Goal: Contribute content: Add original content to the website for others to see

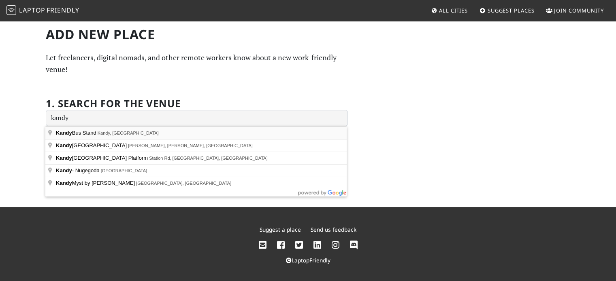
type input "Kandy Bus Stand, Kandy, Sri Lanka"
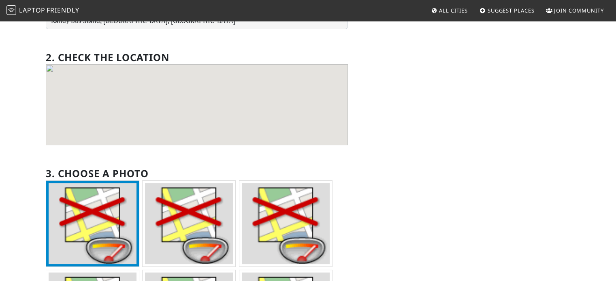
scroll to position [80, 0]
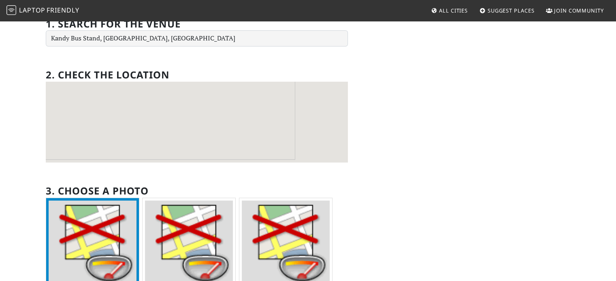
drag, startPoint x: 326, startPoint y: 124, endPoint x: 259, endPoint y: 119, distance: 67.0
click at [259, 119] on div at bounding box center [197, 122] width 302 height 81
drag, startPoint x: 209, startPoint y: 121, endPoint x: 251, endPoint y: 92, distance: 51.2
click at [251, 92] on div at bounding box center [197, 122] width 302 height 81
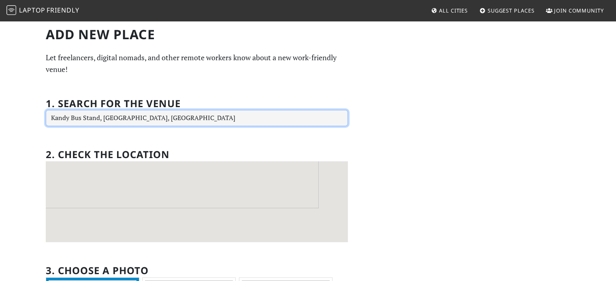
drag, startPoint x: 182, startPoint y: 121, endPoint x: 0, endPoint y: 123, distance: 182.2
click at [0, 123] on div "Add new Place Let freelancers, digital nomads, and other remote workers know ab…" at bounding box center [308, 274] width 616 height 508
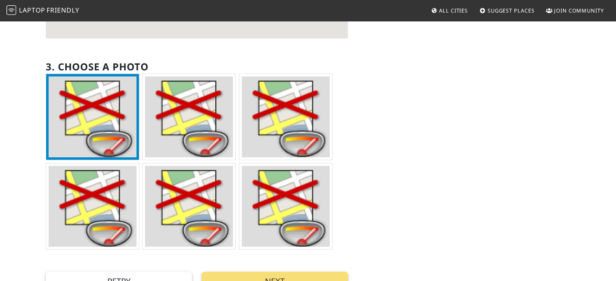
scroll to position [243, 0]
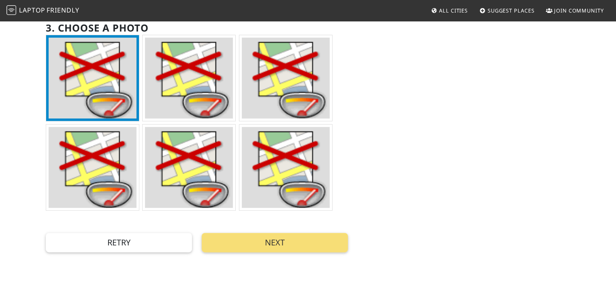
click at [262, 256] on div "Add new Place Let freelancers, digital nomads, and other remote workers know ab…" at bounding box center [308, 31] width 616 height 508
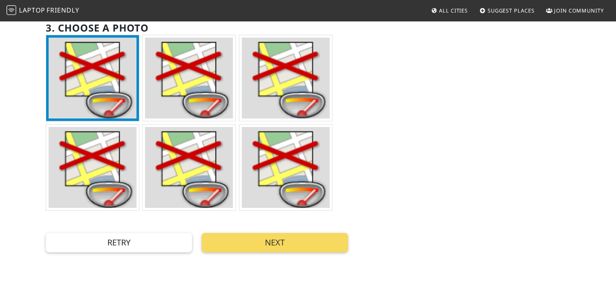
click at [267, 247] on button "Next" at bounding box center [275, 242] width 146 height 19
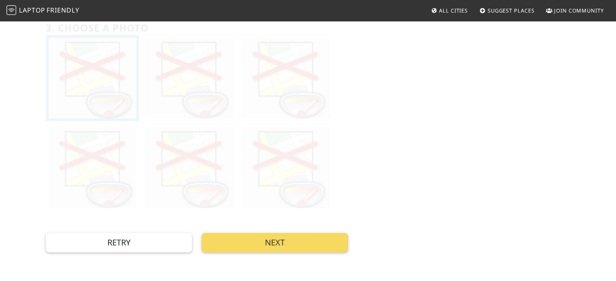
scroll to position [0, 0]
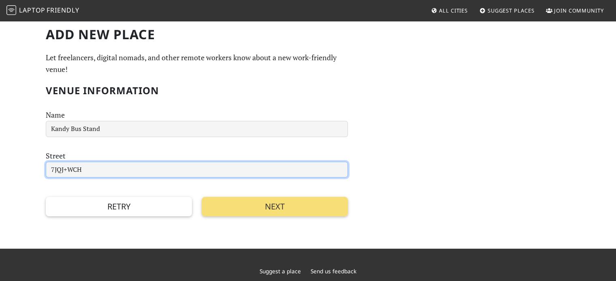
click at [91, 170] on input "7JQJ+WCH" at bounding box center [197, 170] width 302 height 16
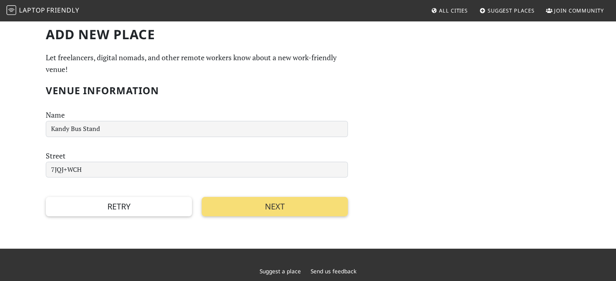
click at [33, 170] on div "Add new Place Let freelancers, digital nomads, and other remote workers know ab…" at bounding box center [308, 134] width 616 height 229
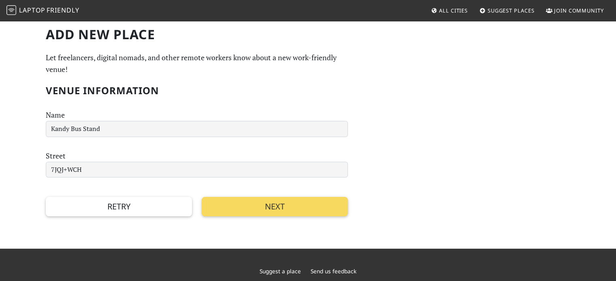
click at [248, 205] on button "Next" at bounding box center [275, 206] width 146 height 19
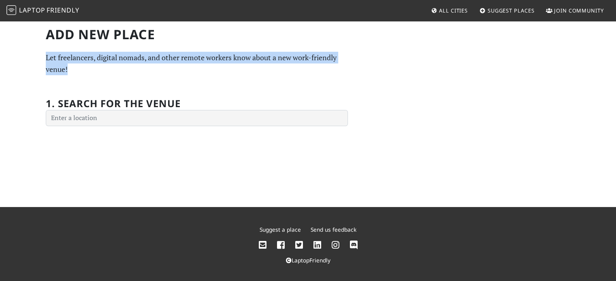
drag, startPoint x: 77, startPoint y: 68, endPoint x: 7, endPoint y: 54, distance: 71.9
click at [7, 54] on div "Add new Place Let freelancers, digital nomads, and other remote workers know ab…" at bounding box center [308, 113] width 616 height 187
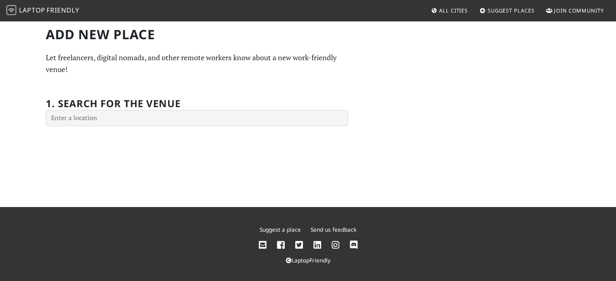
click at [118, 87] on div "Add new Place Let freelancers, digital nomads, and other remote workers know ab…" at bounding box center [197, 77] width 312 height 100
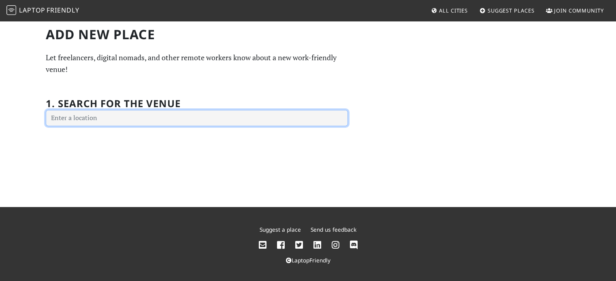
click at [110, 121] on input "text" at bounding box center [197, 118] width 302 height 16
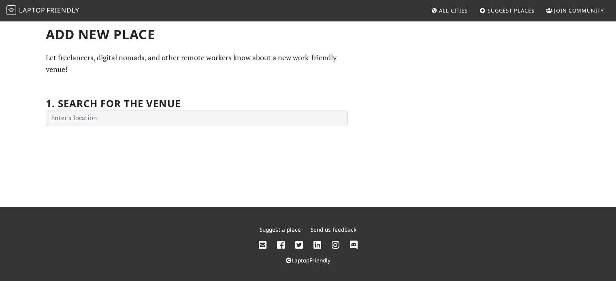
click at [32, 117] on div "Add new Place Let freelancers, digital nomads, and other remote workers know ab…" at bounding box center [308, 113] width 616 height 187
click at [138, 137] on div "Add new Place Let freelancers, digital nomads, and other remote workers know ab…" at bounding box center [308, 113] width 616 height 187
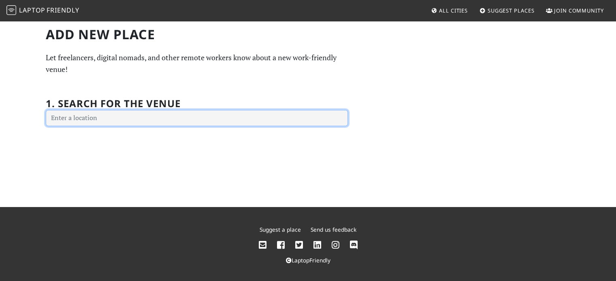
click at [178, 115] on input "text" at bounding box center [197, 118] width 302 height 16
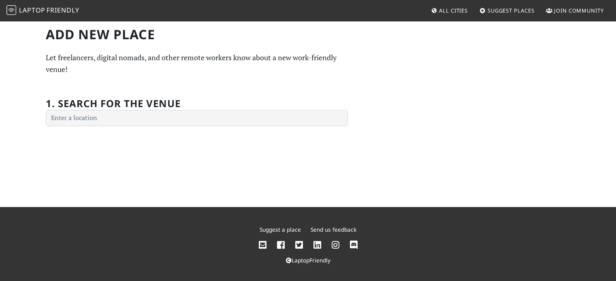
click at [36, 9] on span "Laptop" at bounding box center [32, 10] width 26 height 9
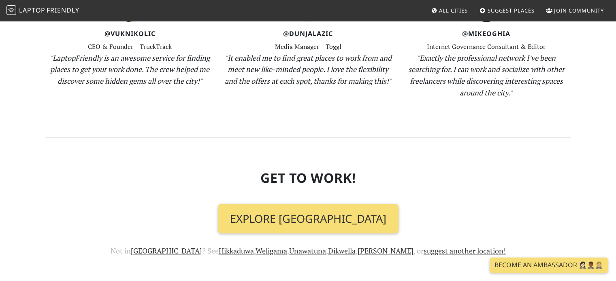
scroll to position [927, 0]
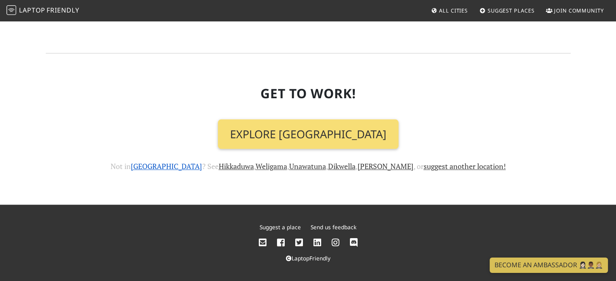
click at [186, 168] on link "Colombo" at bounding box center [166, 167] width 71 height 10
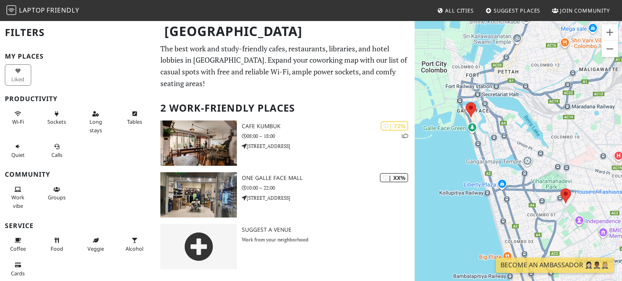
click at [16, 76] on div "Liked" at bounding box center [19, 75] width 39 height 25
click at [40, 61] on div "My Places Liked Productivity Wi-Fi Sockets Long stays Tables Quiet Calls Commun…" at bounding box center [78, 218] width 146 height 330
